Goal: Information Seeking & Learning: Learn about a topic

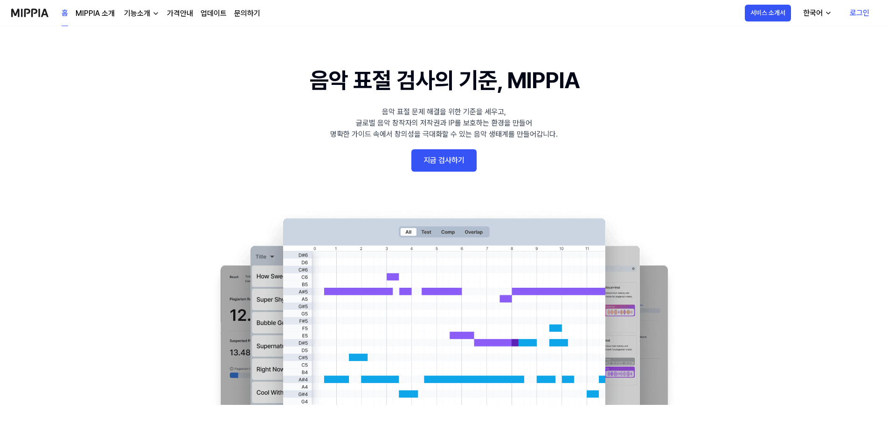
click at [466, 162] on link "지금 검사하기" at bounding box center [443, 160] width 65 height 22
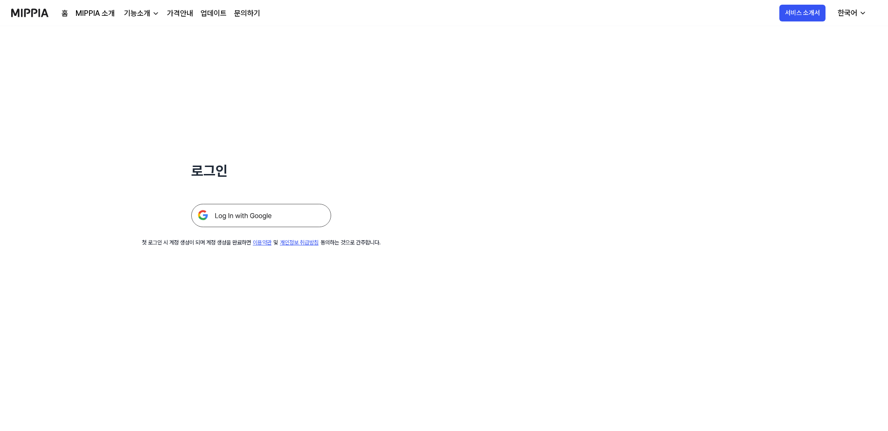
click at [307, 221] on img at bounding box center [261, 215] width 140 height 23
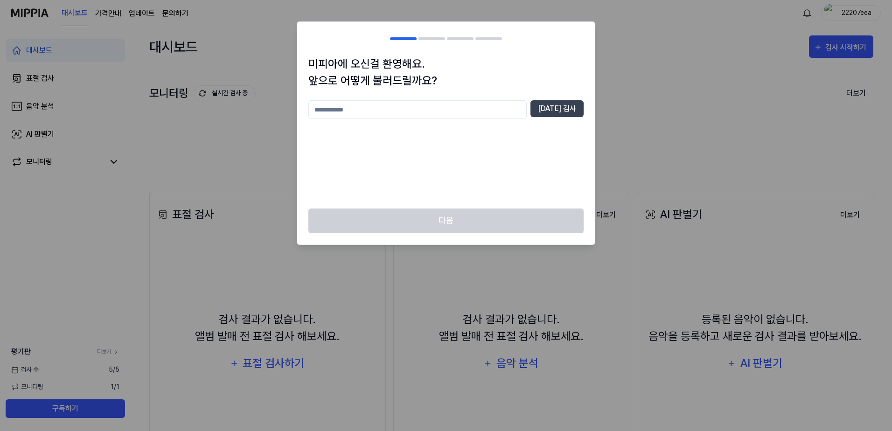
click at [431, 111] on input "text" at bounding box center [417, 109] width 218 height 19
type input "*"
type input "*****"
click at [571, 110] on button "중복 검사" at bounding box center [556, 108] width 53 height 17
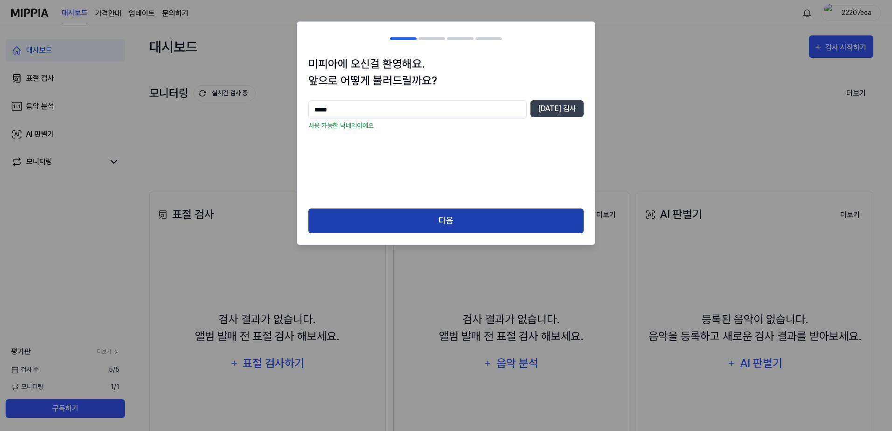
click at [479, 214] on button "다음" at bounding box center [445, 221] width 275 height 25
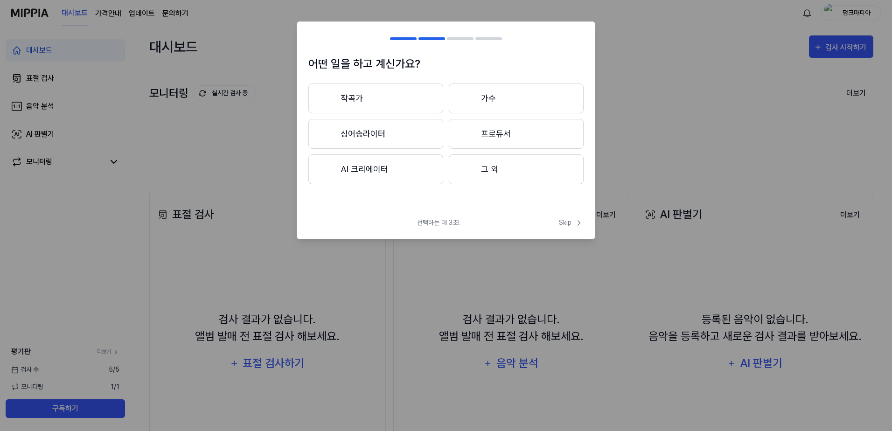
click at [377, 96] on button "작곡가" at bounding box center [375, 99] width 135 height 30
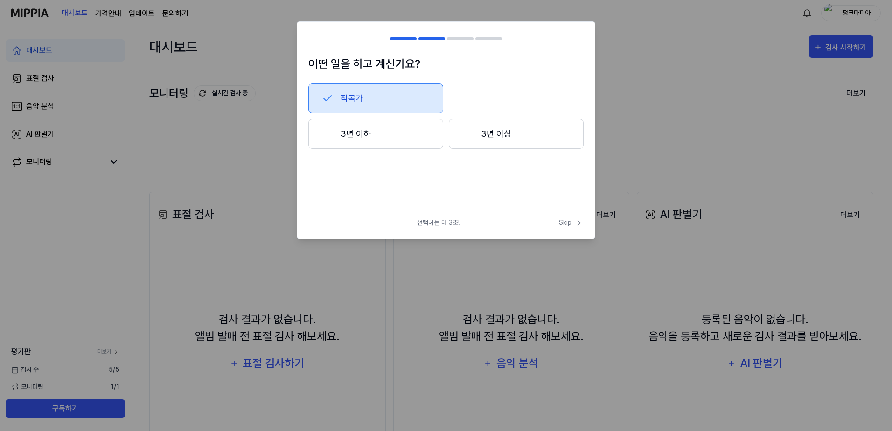
click at [391, 151] on div "작곡가 3년 이하 3년 이상" at bounding box center [445, 132] width 275 height 97
click at [387, 133] on button "3년 이하" at bounding box center [375, 134] width 135 height 30
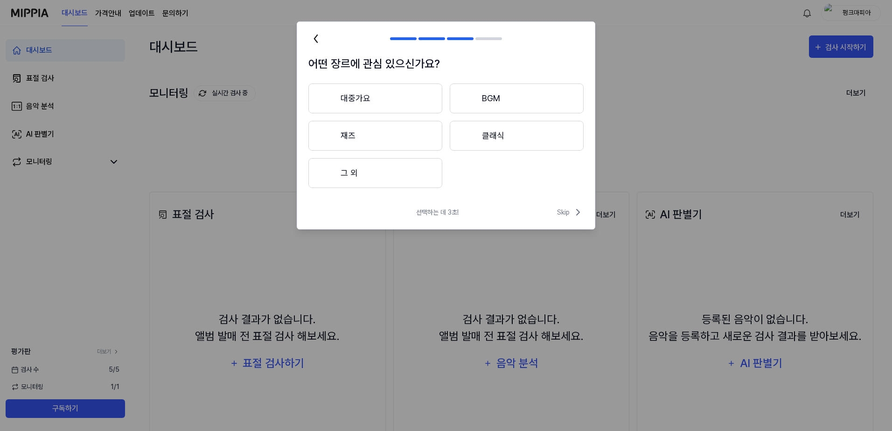
click at [369, 96] on button "대중가요" at bounding box center [375, 99] width 134 height 30
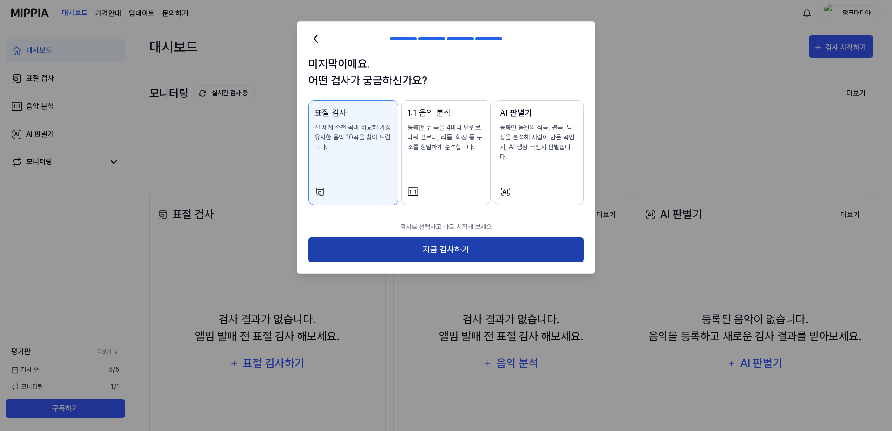
click at [447, 238] on button "지금 검사하기" at bounding box center [445, 249] width 275 height 25
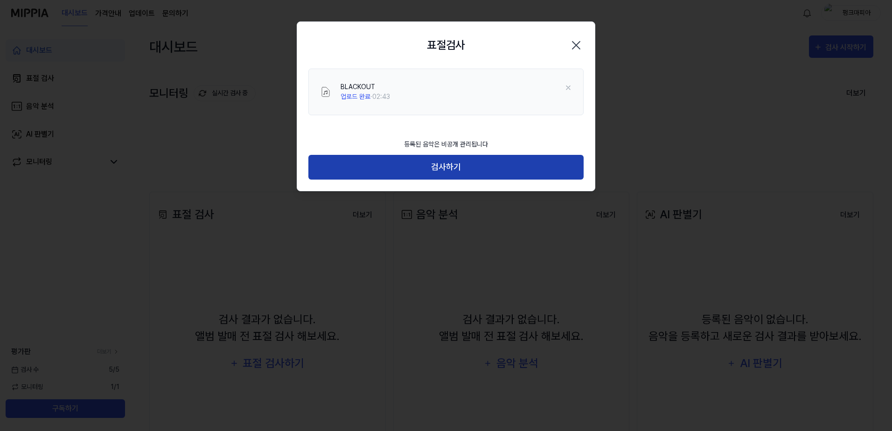
click at [459, 169] on button "검사하기" at bounding box center [445, 167] width 275 height 25
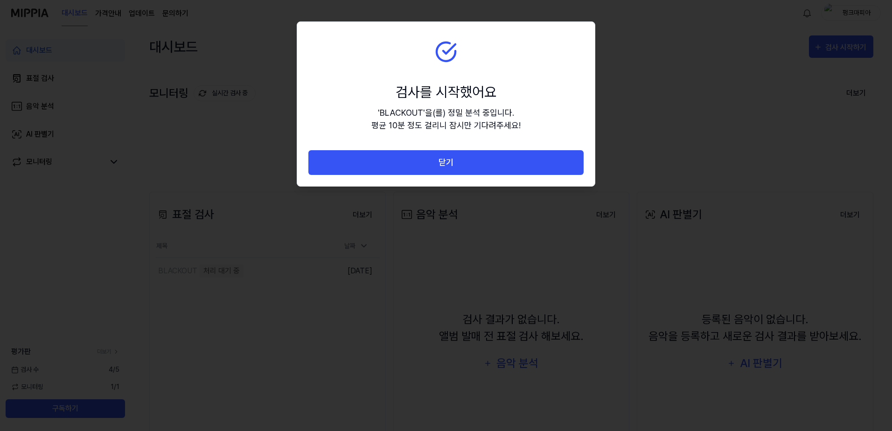
click at [459, 169] on button "닫기" at bounding box center [445, 162] width 275 height 25
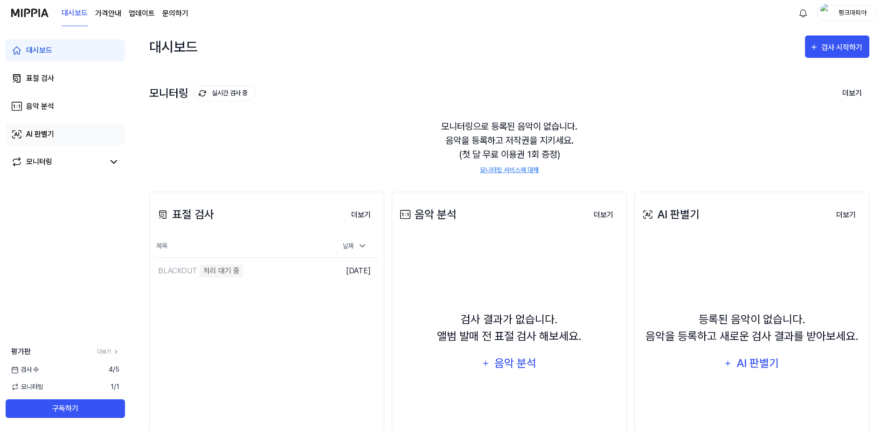
click at [56, 132] on link "AI 판별기" at bounding box center [65, 134] width 119 height 22
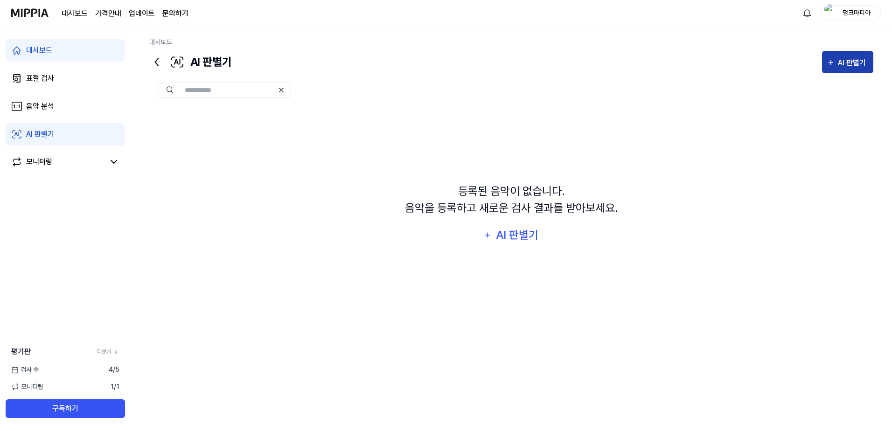
click at [833, 65] on icon "button" at bounding box center [831, 62] width 8 height 11
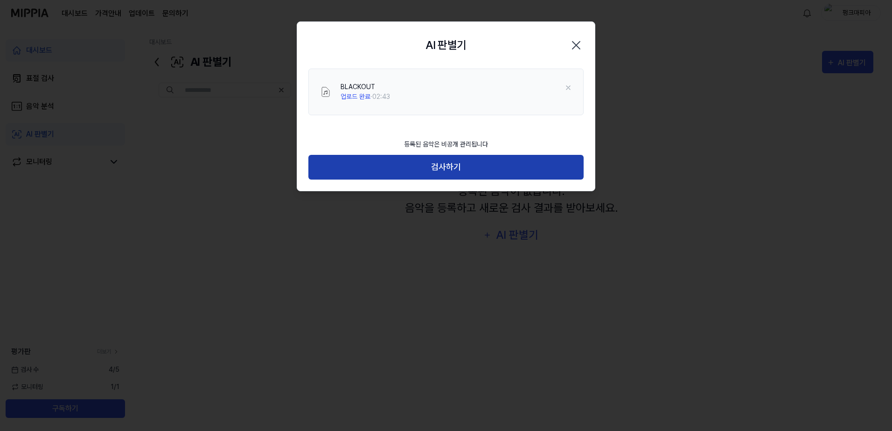
click at [482, 165] on button "검사하기" at bounding box center [445, 167] width 275 height 25
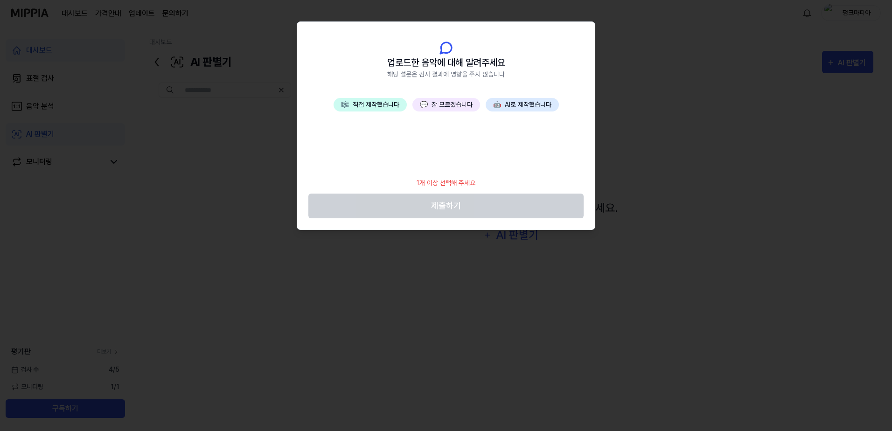
click at [538, 102] on button "🤖 AI로 제작했습니다" at bounding box center [522, 105] width 73 height 14
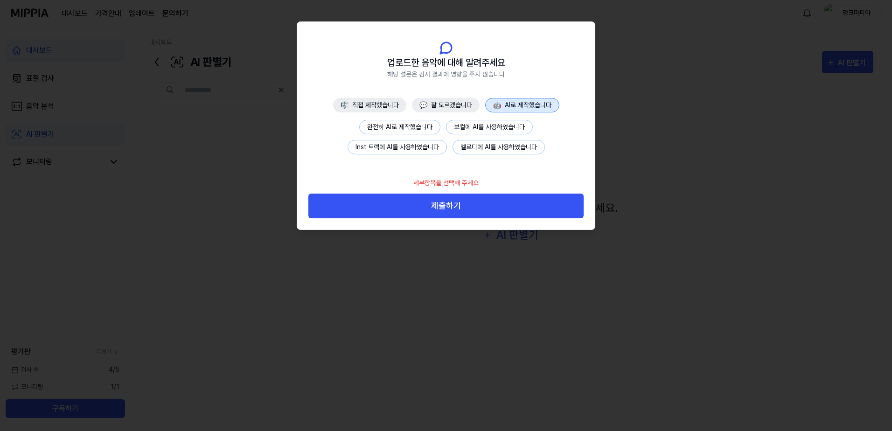
click at [397, 129] on button "완전히 AI로 제작했습니다" at bounding box center [399, 127] width 81 height 14
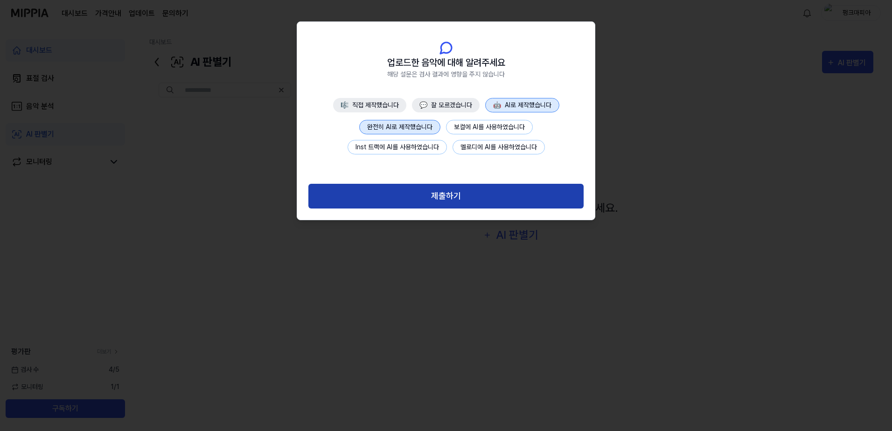
click at [467, 207] on button "제출하기" at bounding box center [445, 196] width 275 height 25
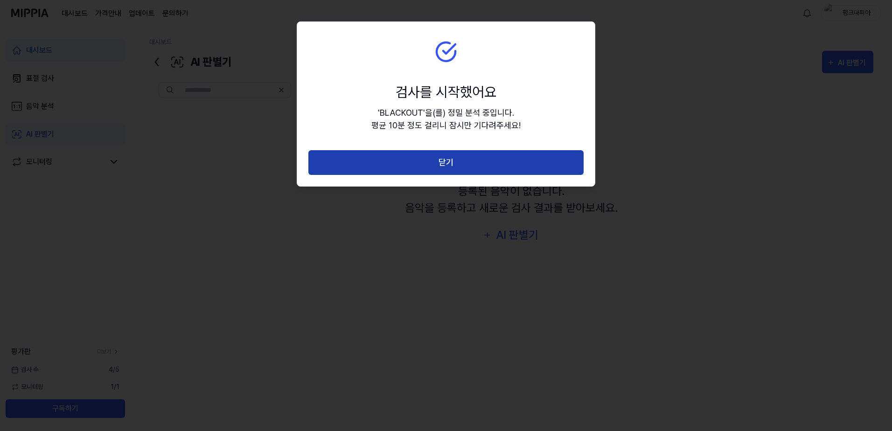
click at [452, 158] on button "닫기" at bounding box center [445, 162] width 275 height 25
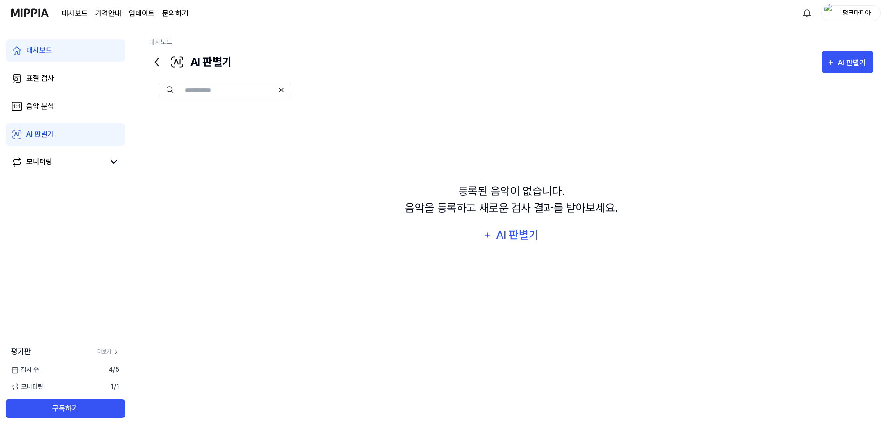
click at [425, 273] on div "등록된 음악이 없습니다. 음악을 등록하고 새로운 검사 결과를 받아보세요. AI 판별기" at bounding box center [511, 215] width 724 height 216
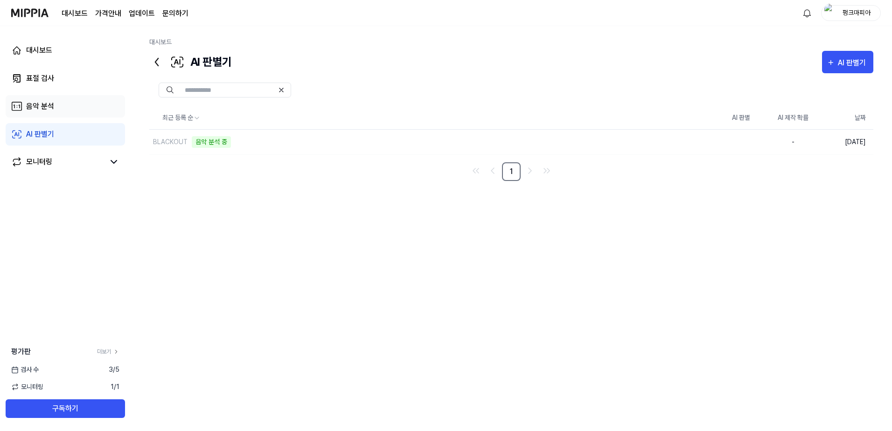
click at [49, 101] on div "음악 분석" at bounding box center [40, 106] width 28 height 11
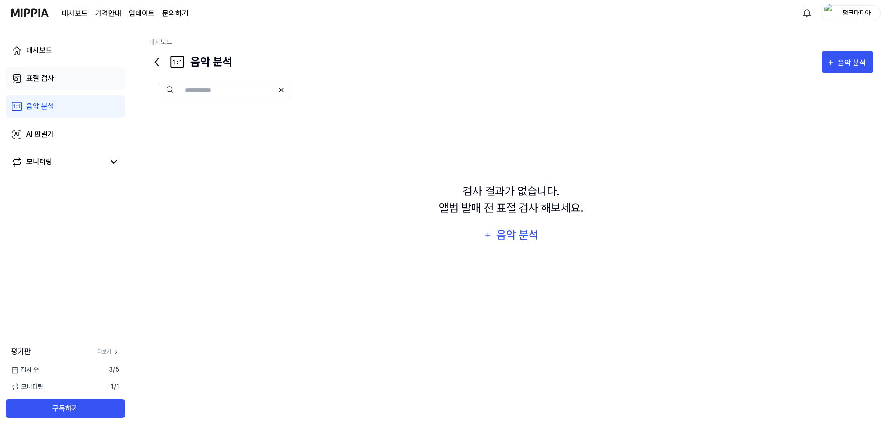
click at [48, 75] on div "표절 검사" at bounding box center [40, 78] width 28 height 11
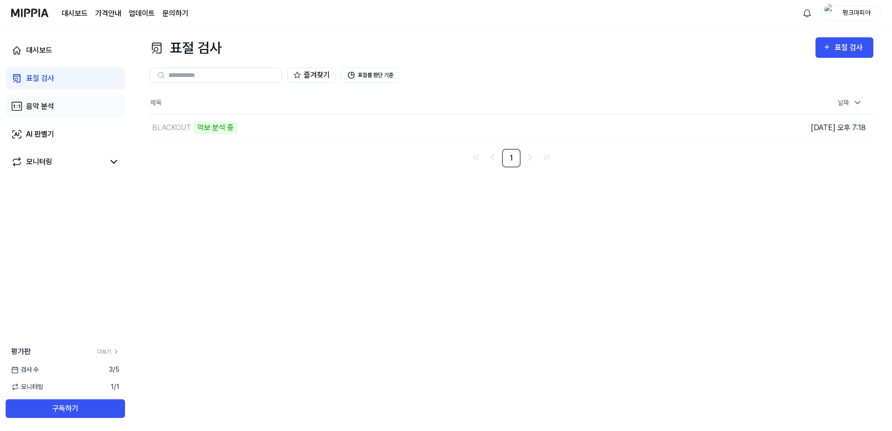
click at [64, 112] on link "음악 분석" at bounding box center [65, 106] width 119 height 22
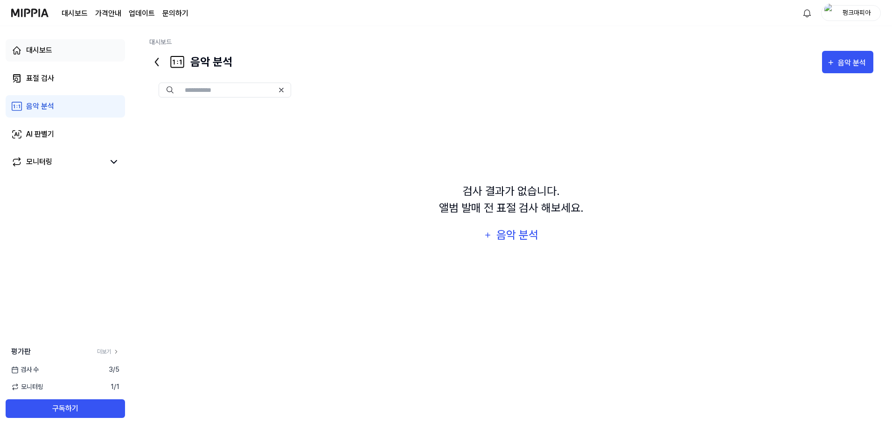
click at [41, 55] on div "대시보드" at bounding box center [39, 50] width 26 height 11
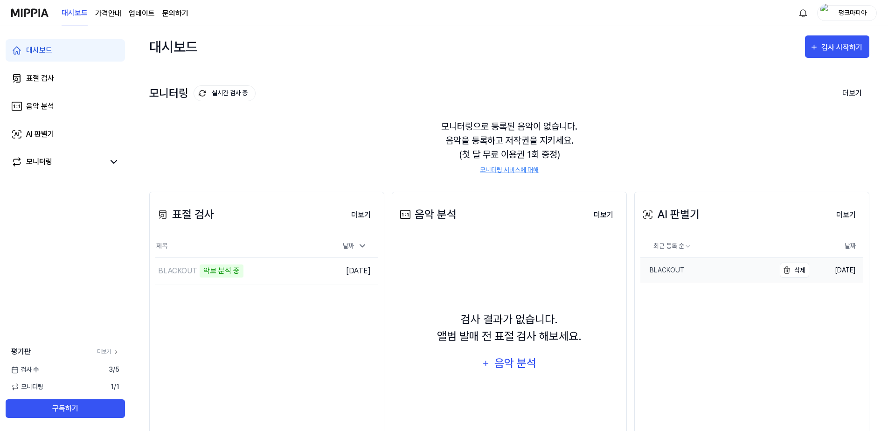
click at [728, 273] on link "BLACKOUT" at bounding box center [708, 270] width 135 height 25
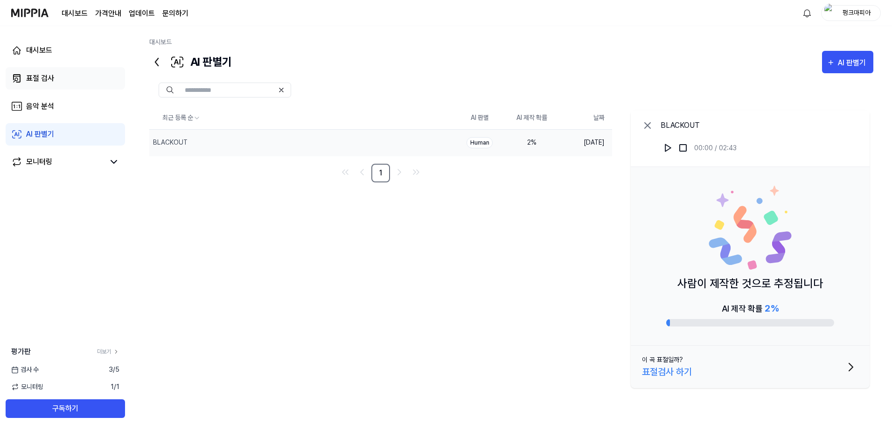
click at [56, 76] on link "표절 검사" at bounding box center [65, 78] width 119 height 22
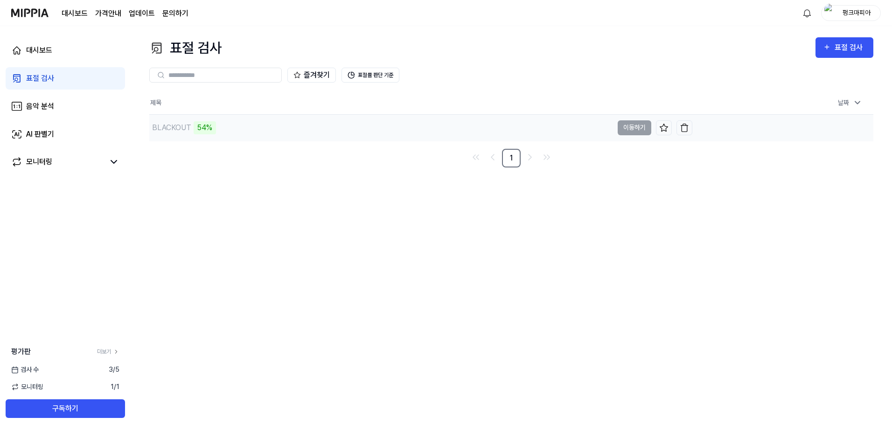
click at [237, 129] on div "BLACKOUT 54%" at bounding box center [381, 128] width 464 height 26
click at [237, 129] on div "BLACKOUT 56%" at bounding box center [381, 128] width 464 height 26
click at [319, 225] on div "표절 검사 표절 검사 표절 검사 음악 분석 AI 판별기 즐겨찾기 표절률 판단 기준 제목 날짜 BLACKOUT 58% 이동하기 2025.08.3…" at bounding box center [511, 228] width 761 height 405
click at [185, 123] on div "BLACKOUT" at bounding box center [171, 127] width 39 height 11
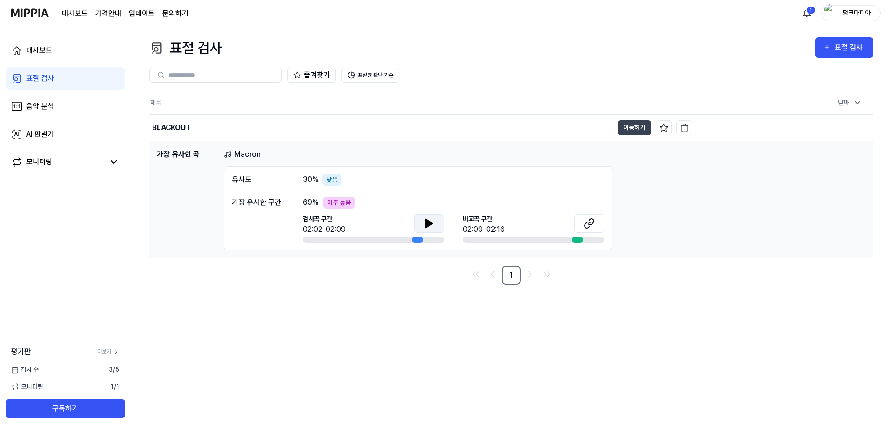
click at [430, 223] on icon at bounding box center [429, 223] width 7 height 8
click at [431, 224] on icon at bounding box center [431, 222] width 2 height 7
click at [582, 222] on button at bounding box center [589, 223] width 30 height 19
click at [420, 225] on button at bounding box center [429, 223] width 30 height 19
click at [428, 227] on icon at bounding box center [427, 222] width 2 height 7
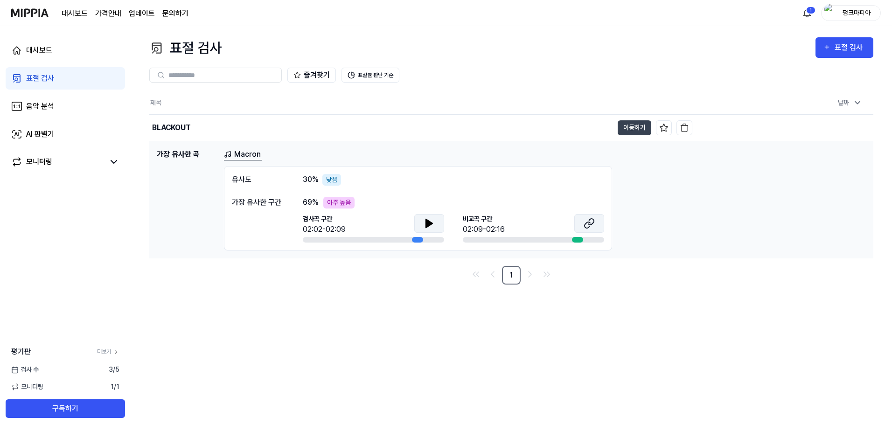
click at [588, 223] on icon at bounding box center [589, 223] width 11 height 11
drag, startPoint x: 336, startPoint y: 180, endPoint x: 328, endPoint y: 180, distance: 7.9
click at [328, 180] on div "낮음" at bounding box center [331, 180] width 19 height 12
drag, startPoint x: 328, startPoint y: 180, endPoint x: 411, endPoint y: 185, distance: 83.7
click at [412, 184] on div "유사도 30 % 낮음" at bounding box center [418, 180] width 372 height 12
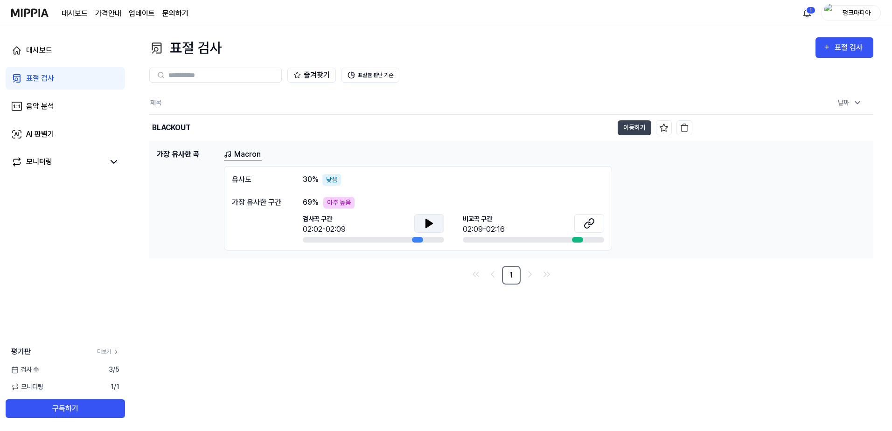
click at [389, 190] on div "유사도 30 % 낮음 가장 유사한 구간 69 % 아주 높음 검사곡 구간 02:02-02:09 비교곡 구간 02:09-02:16" at bounding box center [418, 208] width 388 height 84
click at [284, 177] on div "유사도 30 % 낮음" at bounding box center [418, 180] width 372 height 12
click at [250, 158] on link "Macron" at bounding box center [243, 155] width 38 height 12
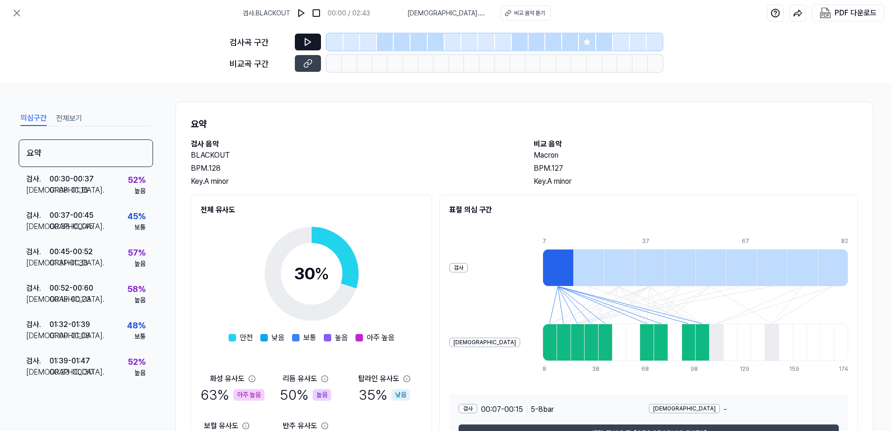
click at [317, 38] on button at bounding box center [308, 42] width 26 height 17
click at [311, 44] on icon at bounding box center [307, 41] width 9 height 9
click at [311, 47] on button at bounding box center [308, 42] width 26 height 17
click at [306, 12] on img at bounding box center [301, 12] width 9 height 9
click at [311, 40] on icon at bounding box center [307, 41] width 9 height 9
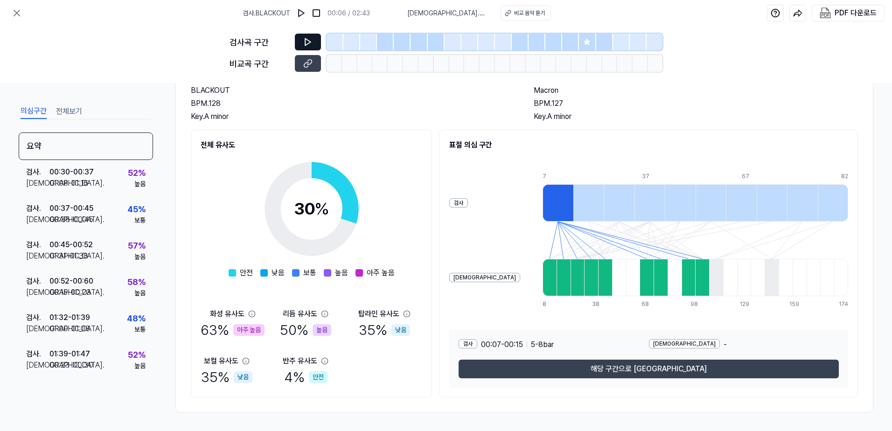
scroll to position [65, 0]
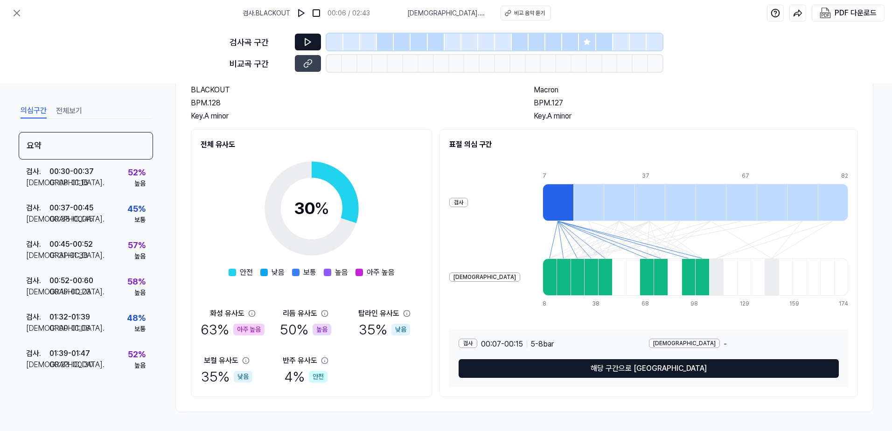
click at [626, 362] on button "해당 구간으로 이동" at bounding box center [649, 368] width 380 height 19
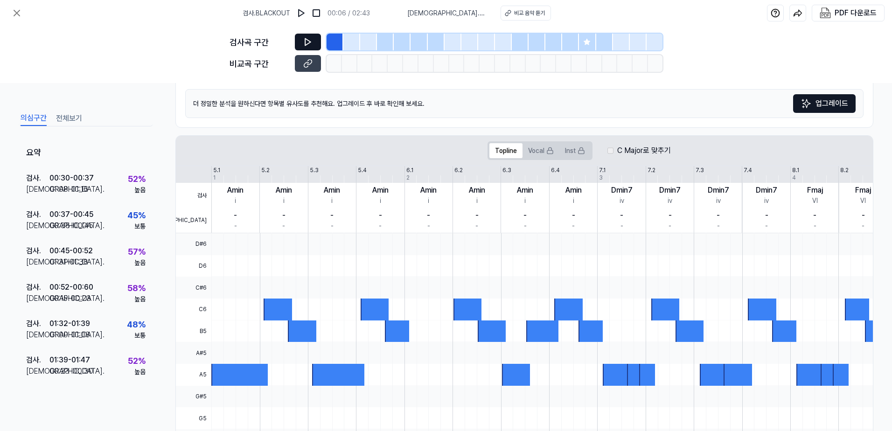
scroll to position [188, 0]
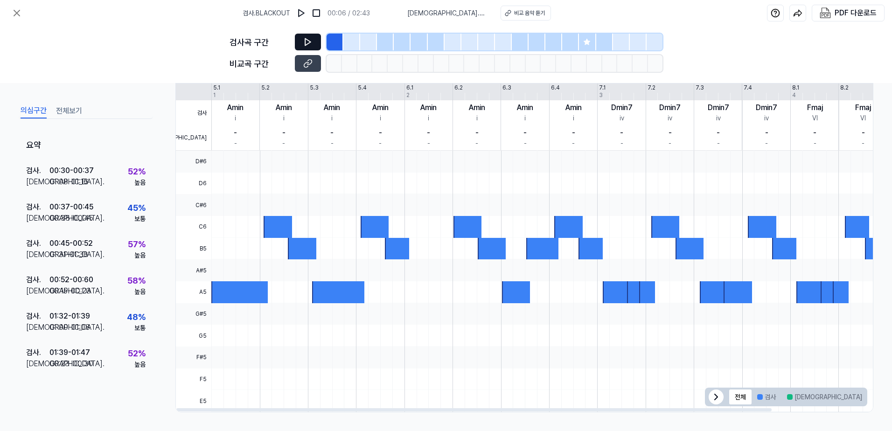
click at [375, 226] on div at bounding box center [375, 227] width 28 height 22
click at [397, 256] on div at bounding box center [397, 249] width 24 height 22
click at [343, 291] on div at bounding box center [338, 292] width 52 height 22
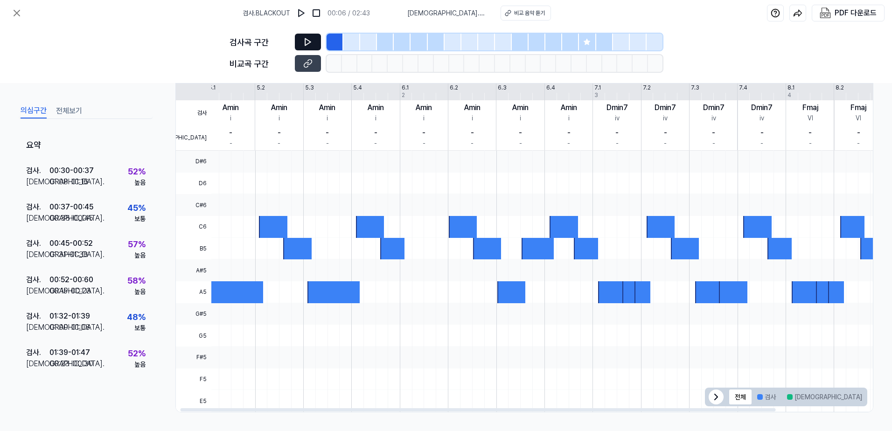
click at [210, 293] on div "D#6 D6 C#6 C6 B5 A#5 A5 G#5 G5 F#5 F5 E5" at bounding box center [574, 281] width 806 height 261
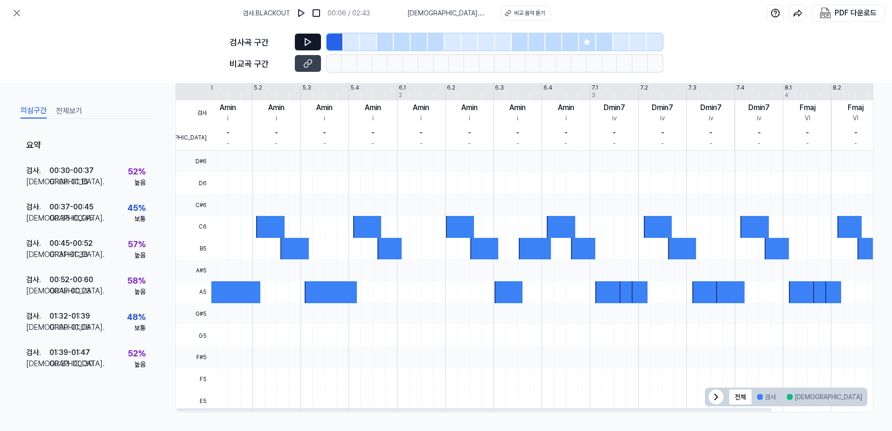
scroll to position [0, 0]
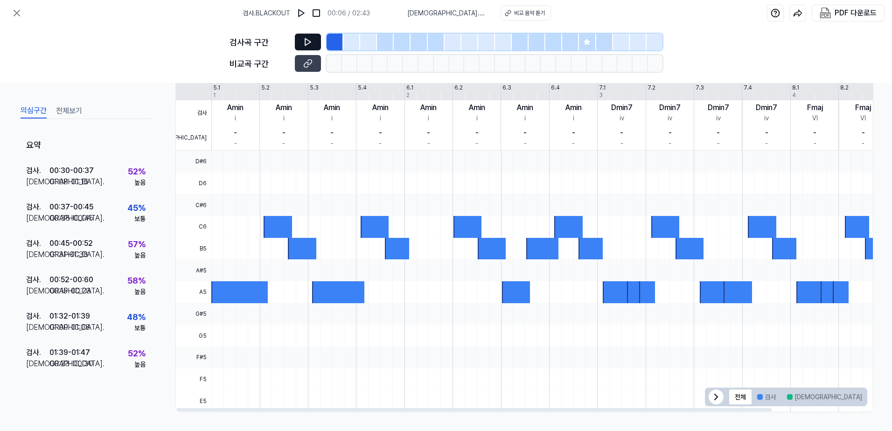
drag, startPoint x: 297, startPoint y: 295, endPoint x: 616, endPoint y: 293, distance: 319.6
click at [672, 299] on div at bounding box center [596, 292] width 771 height 22
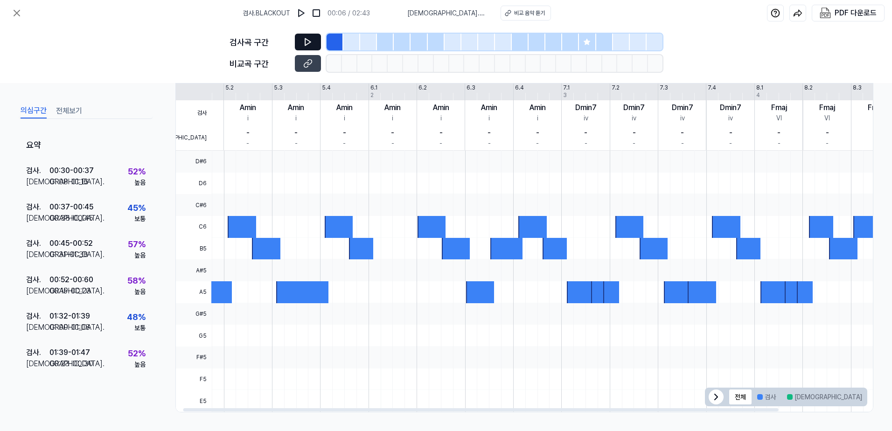
drag, startPoint x: 616, startPoint y: 293, endPoint x: 506, endPoint y: 324, distance: 114.5
click at [517, 324] on div at bounding box center [560, 281] width 771 height 261
